Goal: Information Seeking & Learning: Learn about a topic

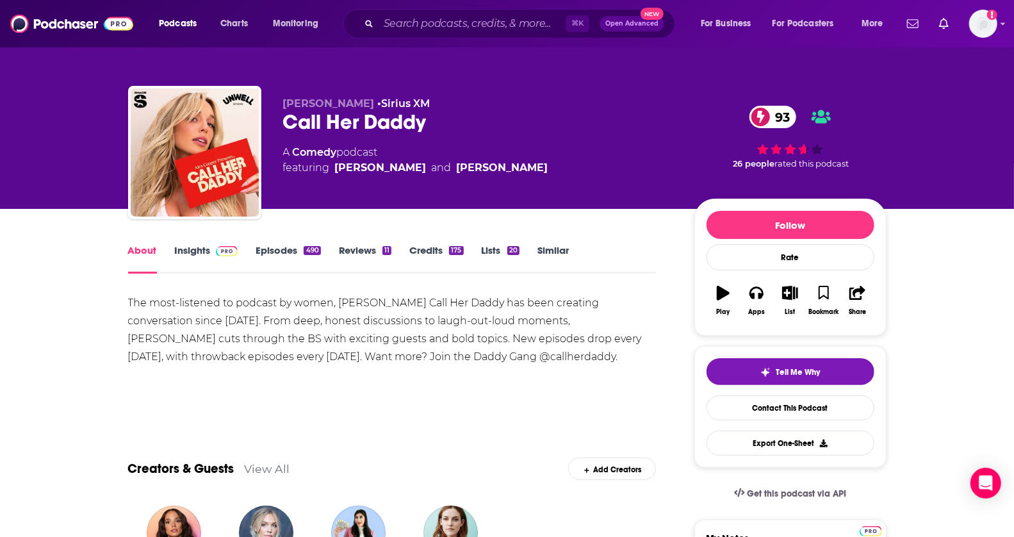
click at [562, 250] on link "Similar" at bounding box center [552, 258] width 31 height 29
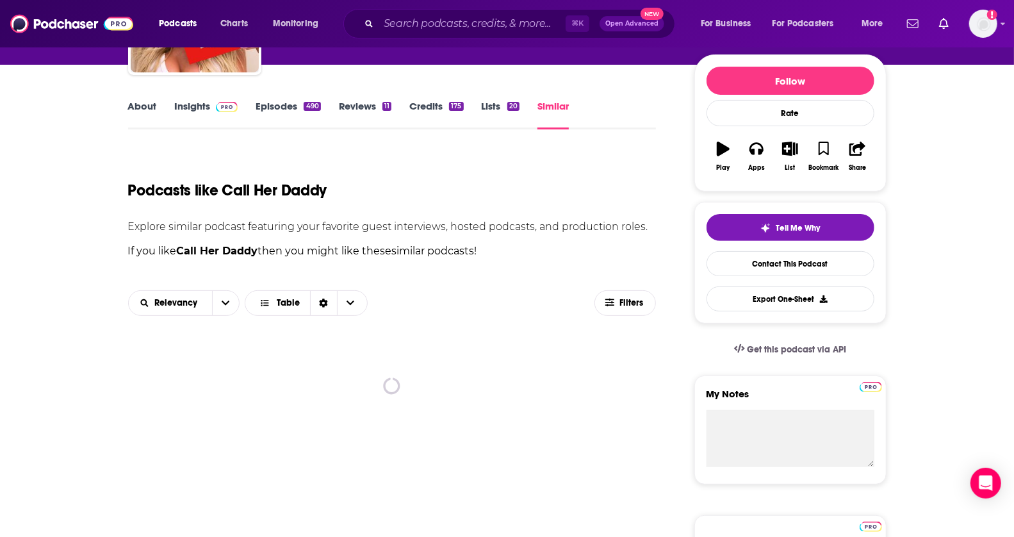
scroll to position [197, 0]
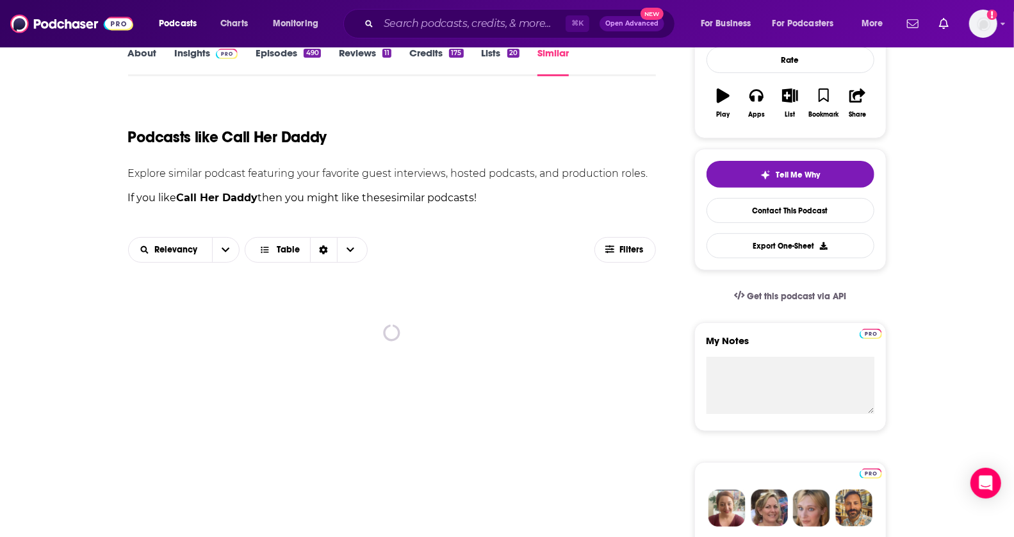
drag, startPoint x: 1024, startPoint y: 113, endPoint x: 1008, endPoint y: 190, distance: 78.0
click at [1008, 190] on html "Podcasts Charts Monitoring ⌘ K Open Advanced New For Business For Podcasters Mo…" at bounding box center [507, 71] width 1014 height 537
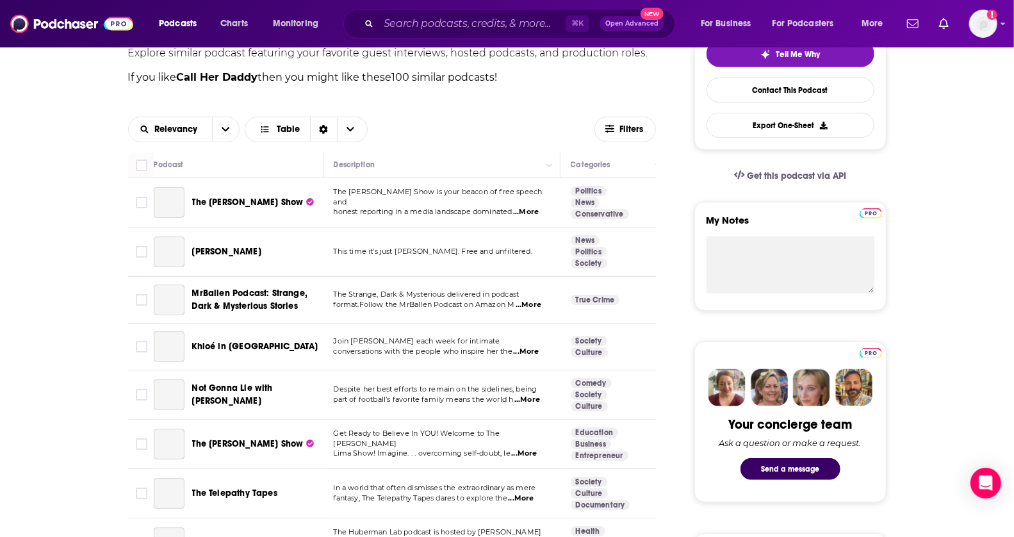
drag, startPoint x: 1024, startPoint y: 117, endPoint x: 1021, endPoint y: 167, distance: 49.4
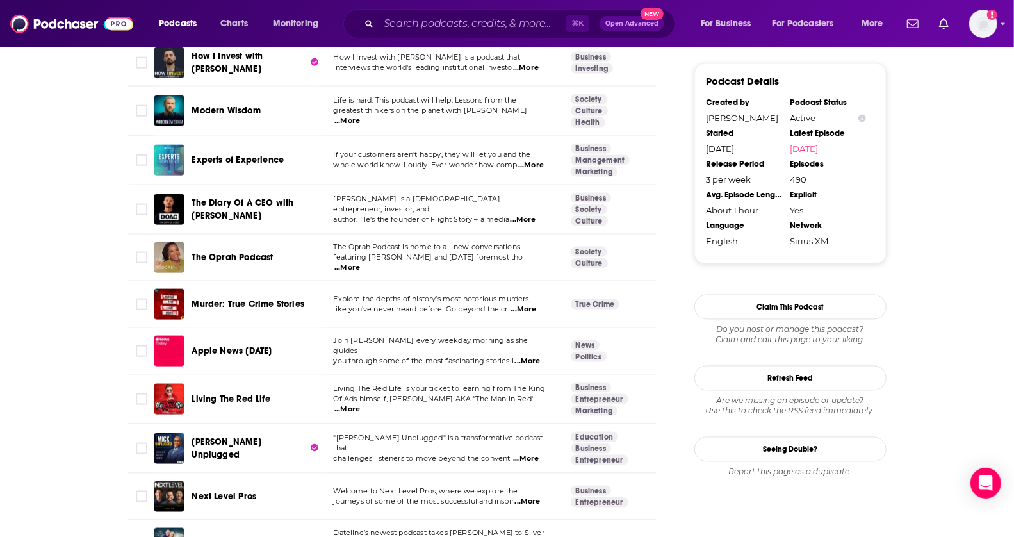
scroll to position [1448, 0]
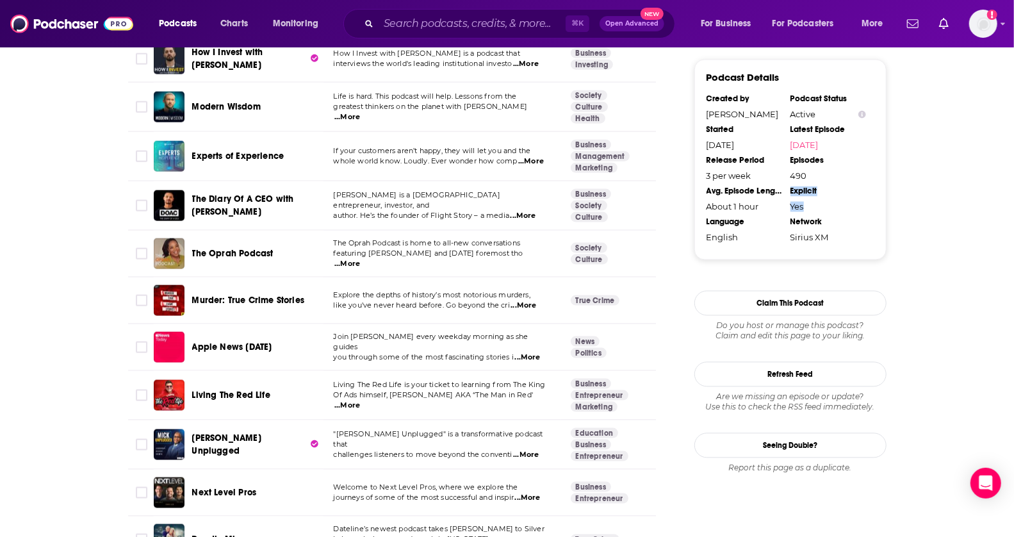
drag, startPoint x: 1022, startPoint y: 25, endPoint x: 1011, endPoint y: 206, distance: 181.6
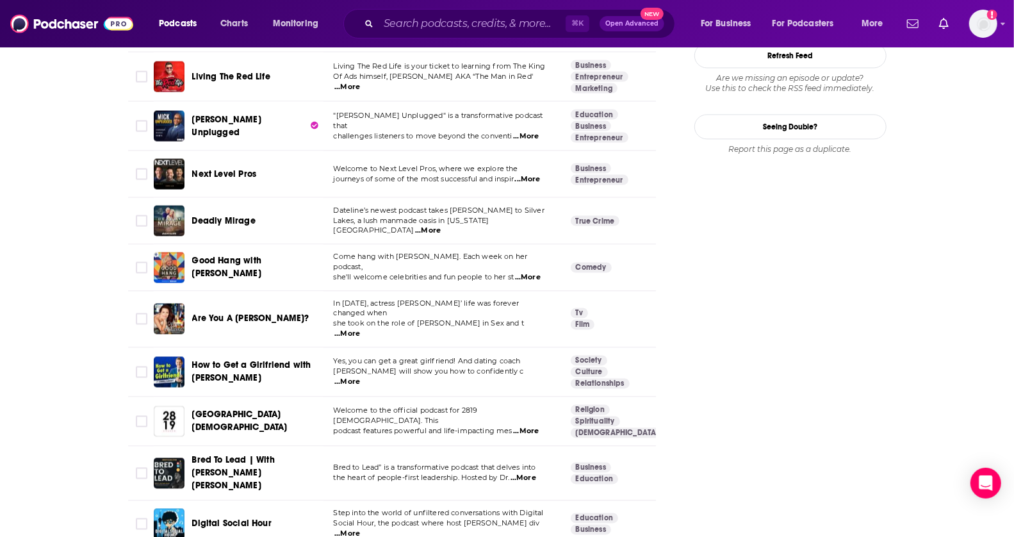
scroll to position [1920, 0]
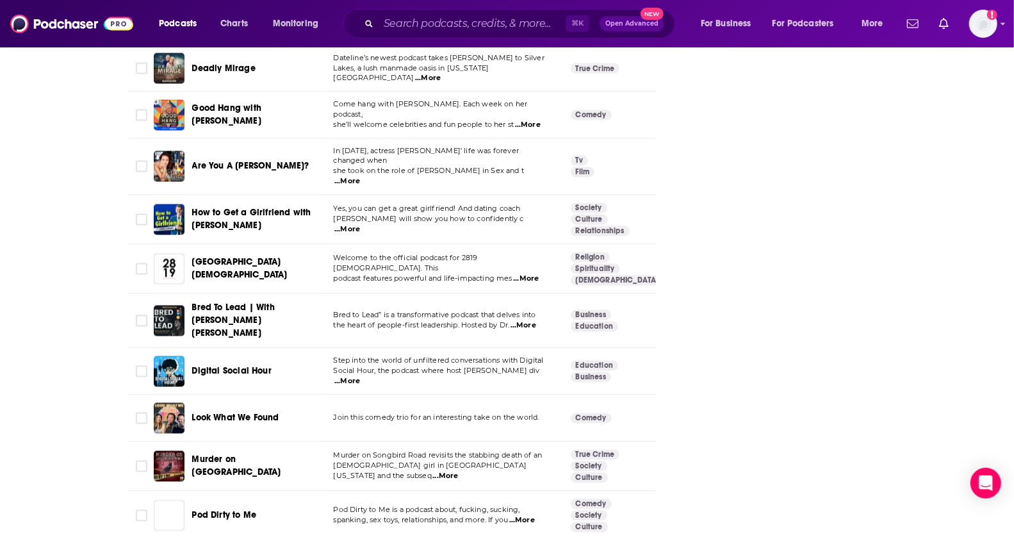
drag, startPoint x: 1024, startPoint y: 191, endPoint x: 1024, endPoint y: 240, distance: 49.3
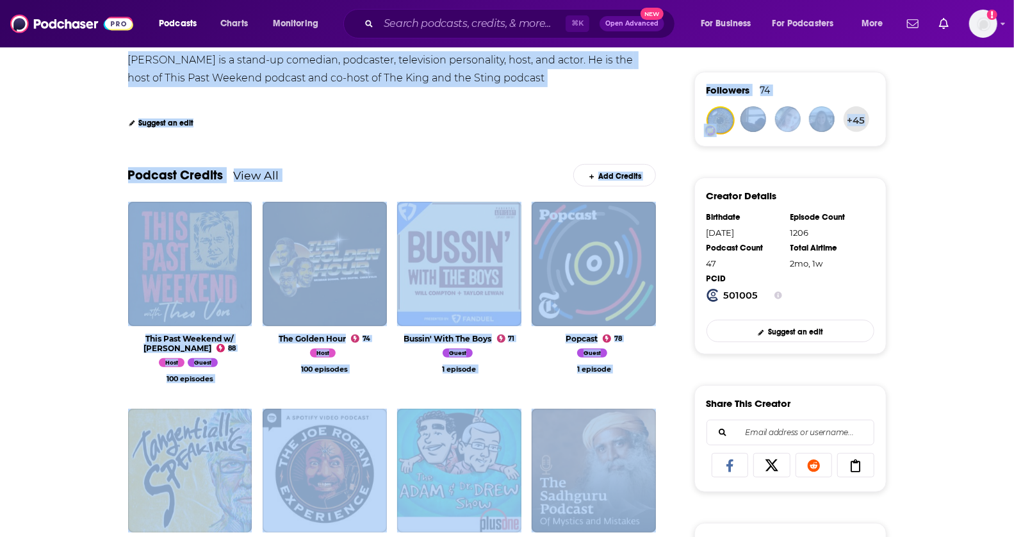
drag, startPoint x: 1024, startPoint y: 51, endPoint x: 1004, endPoint y: 141, distance: 92.6
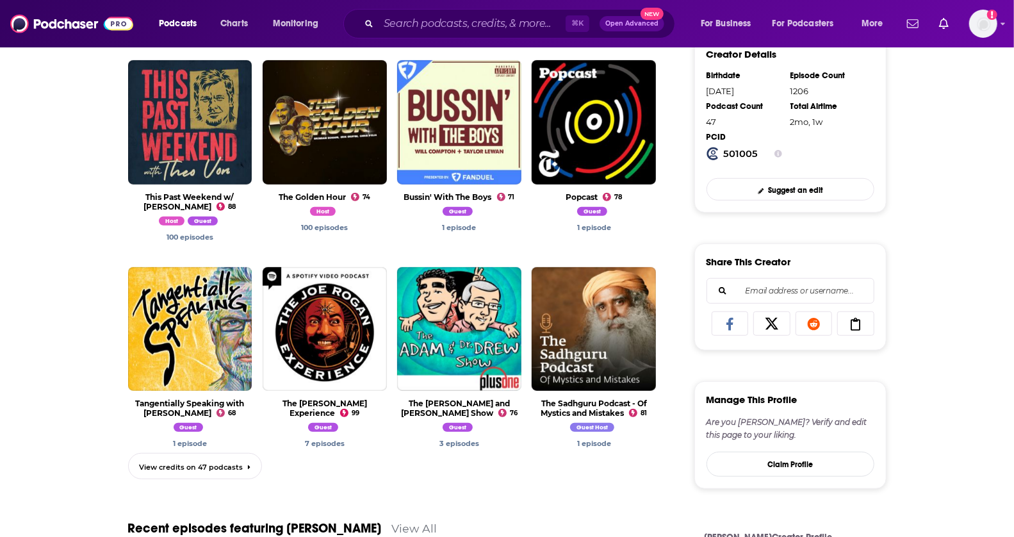
scroll to position [427, 0]
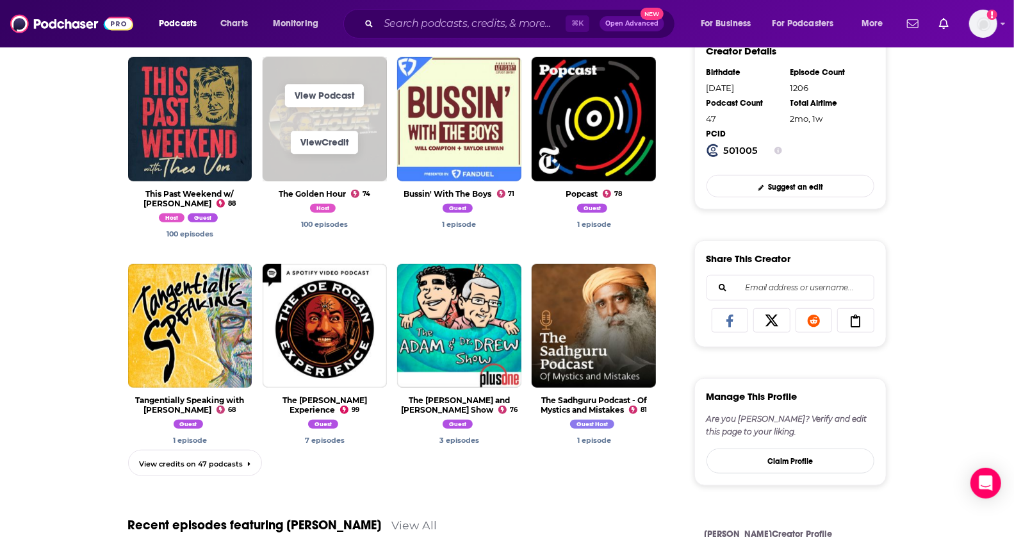
click at [309, 125] on span "View Credit" at bounding box center [325, 142] width 124 height 47
click at [338, 102] on link "View Podcast" at bounding box center [324, 96] width 79 height 23
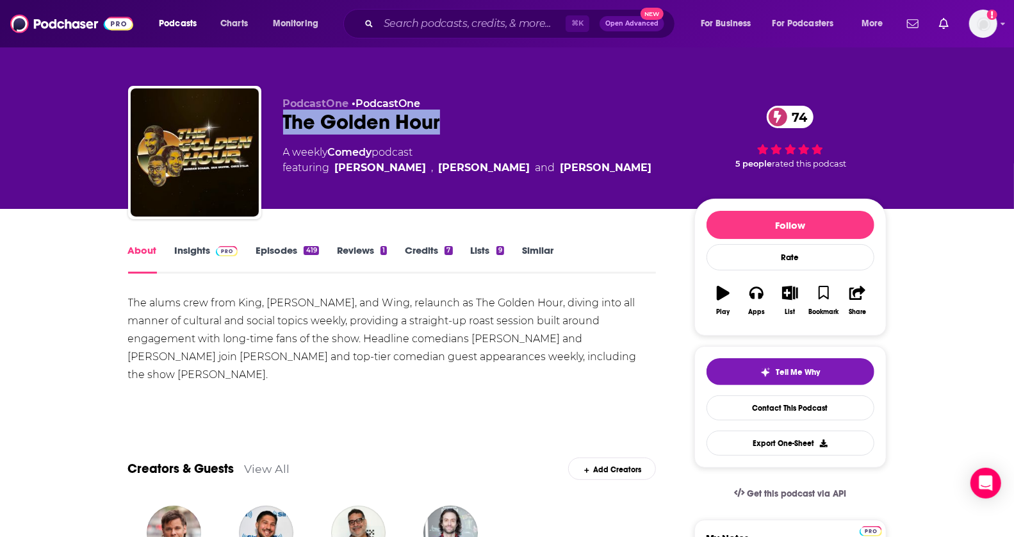
drag, startPoint x: 466, startPoint y: 122, endPoint x: 276, endPoint y: 122, distance: 190.2
click at [276, 122] on div "PodcastOne • PodcastOne The Golden Hour 74 A weekly Comedy podcast featuring Br…" at bounding box center [507, 155] width 758 height 138
copy h1 "The Golden Hour"
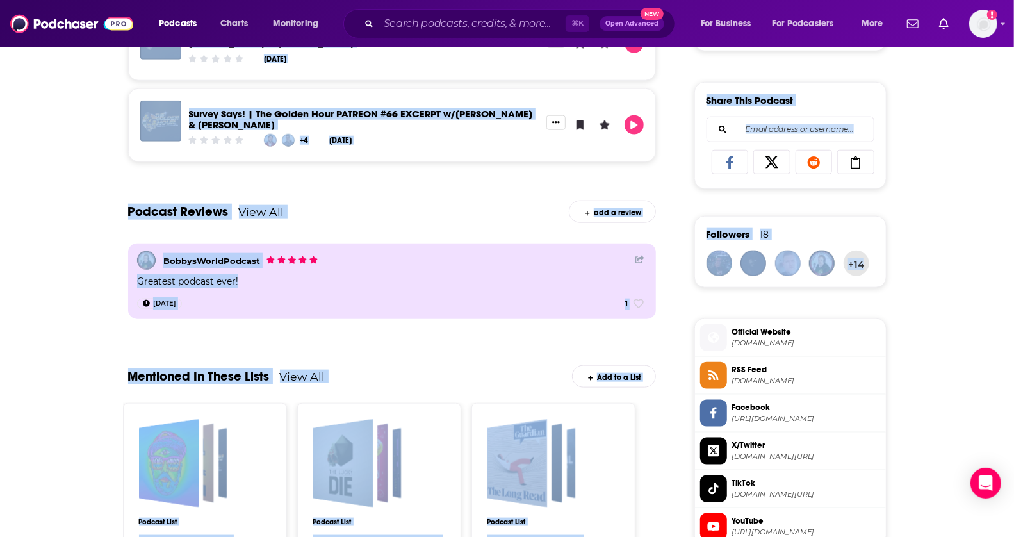
scroll to position [796, 0]
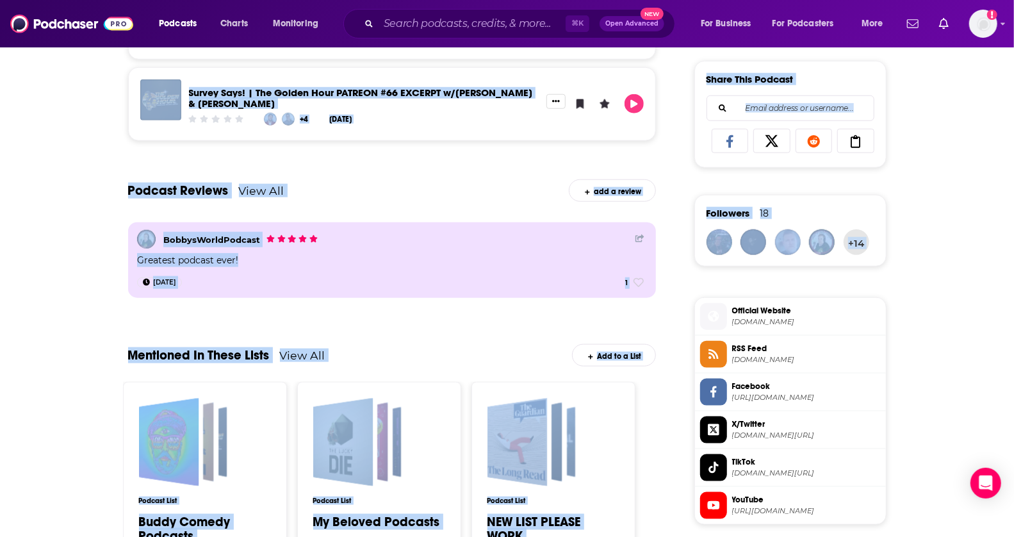
drag, startPoint x: 1024, startPoint y: 38, endPoint x: 1024, endPoint y: 286, distance: 248.5
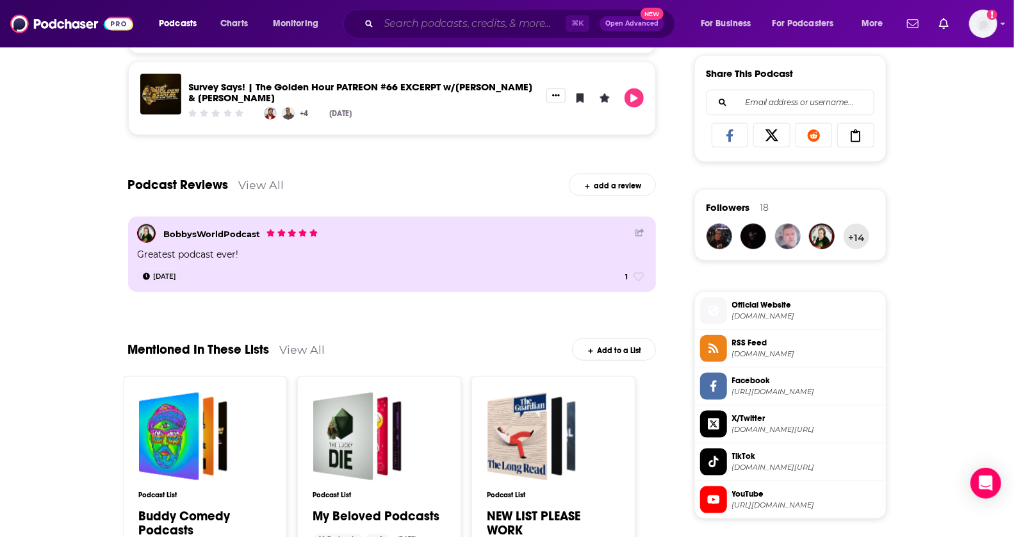
click at [462, 29] on input "Search podcasts, credits, & more..." at bounding box center [472, 23] width 187 height 20
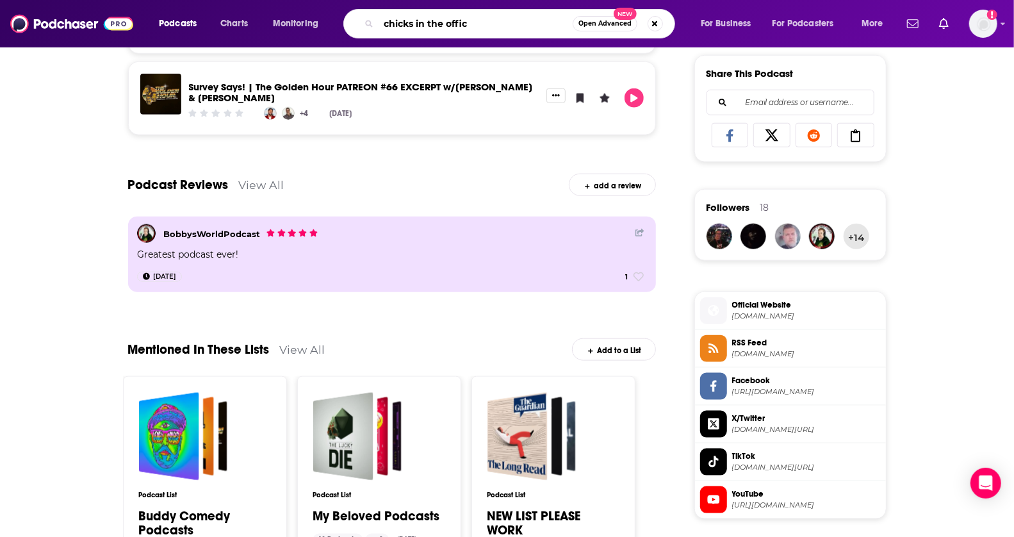
type input "chicks in the office"
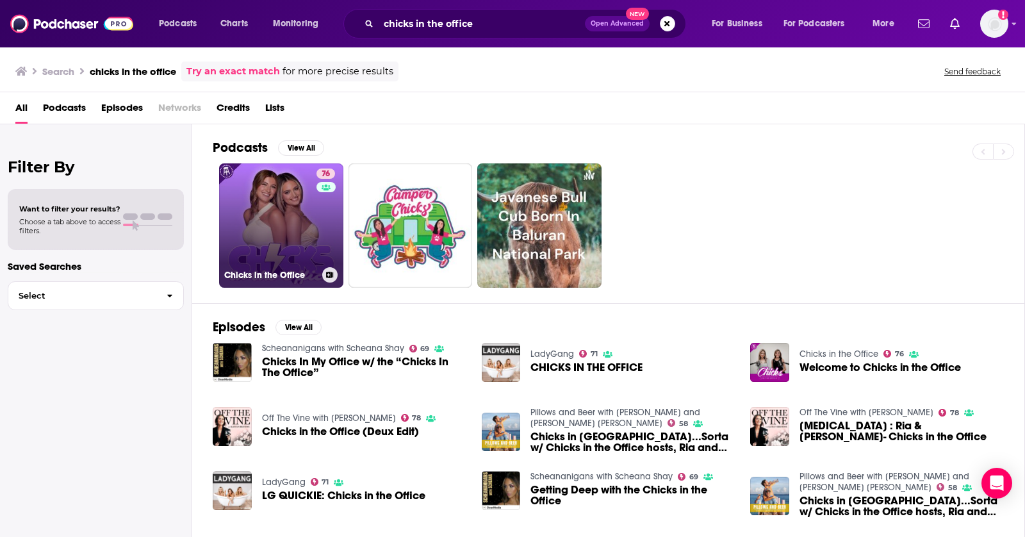
click at [293, 222] on link "76 Chicks in the Office" at bounding box center [281, 225] width 124 height 124
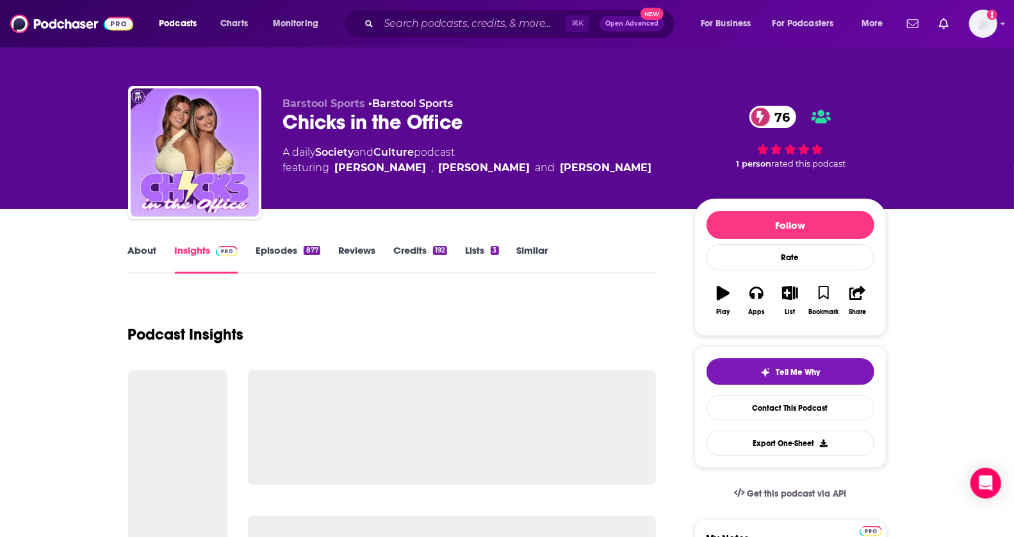
click at [531, 249] on link "Similar" at bounding box center [532, 258] width 31 height 29
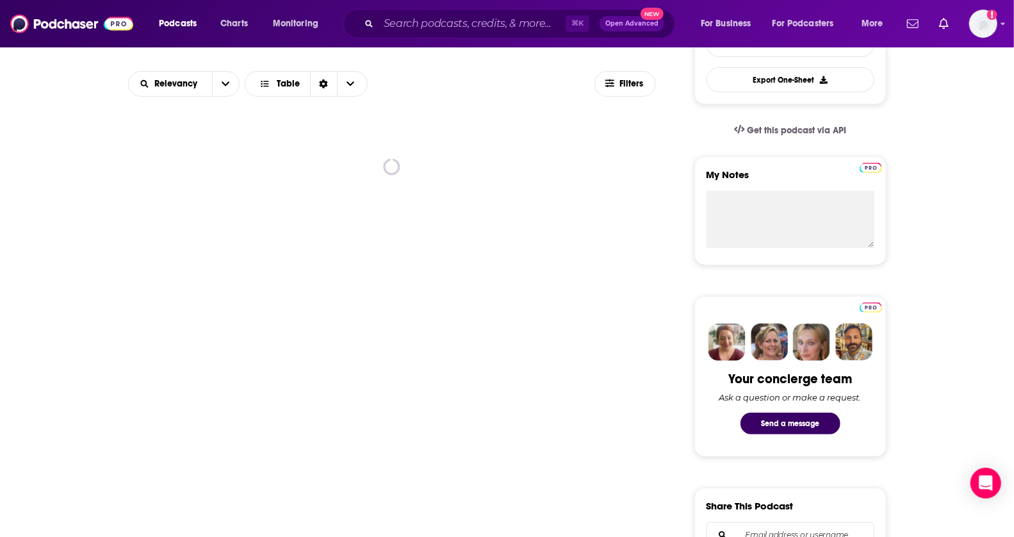
scroll to position [364, 0]
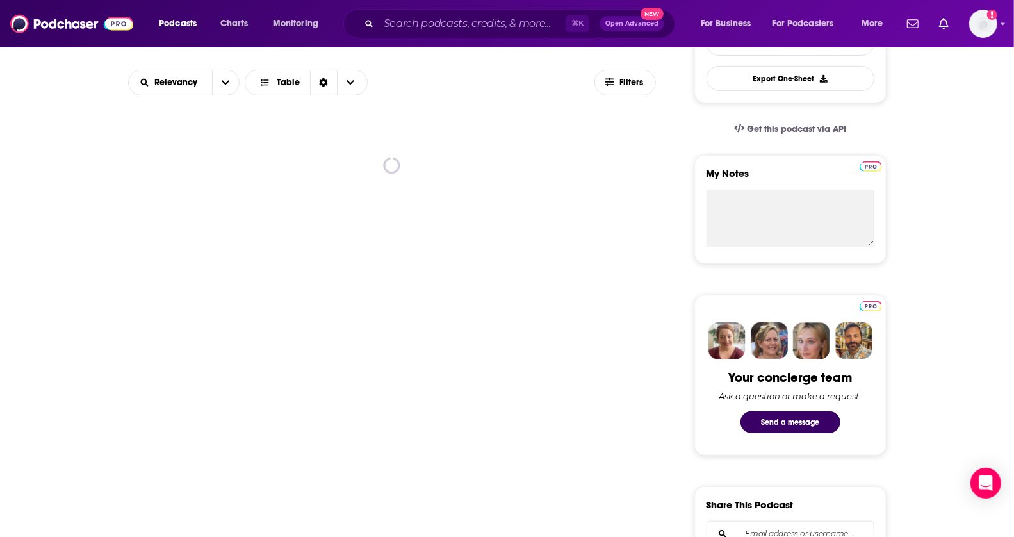
click at [1000, 161] on div "About Insights Episodes 877 Reviews Credits 192 Lists 3 Similar Podcasts like C…" at bounding box center [507, 523] width 1014 height 1358
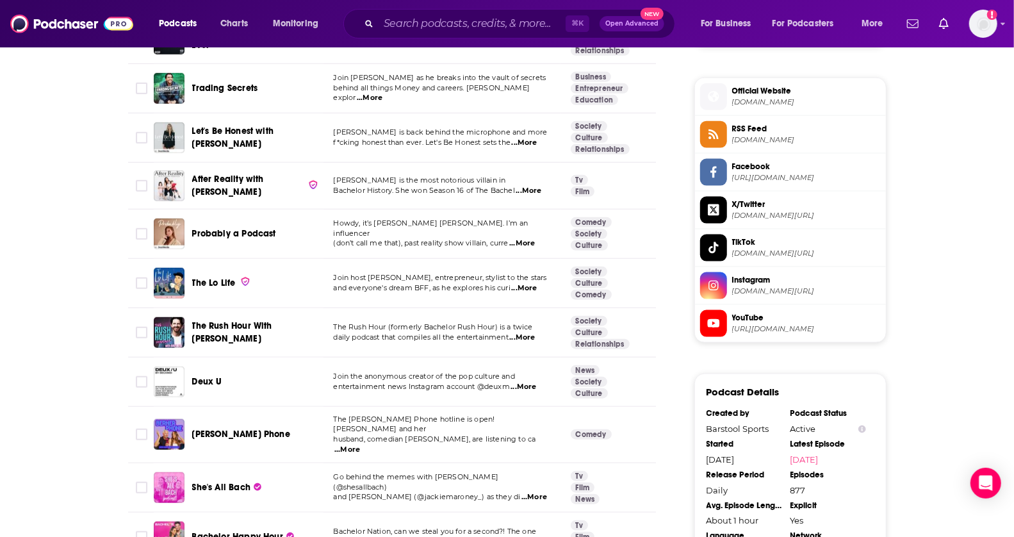
scroll to position [1036, 0]
